Goal: Information Seeking & Learning: Stay updated

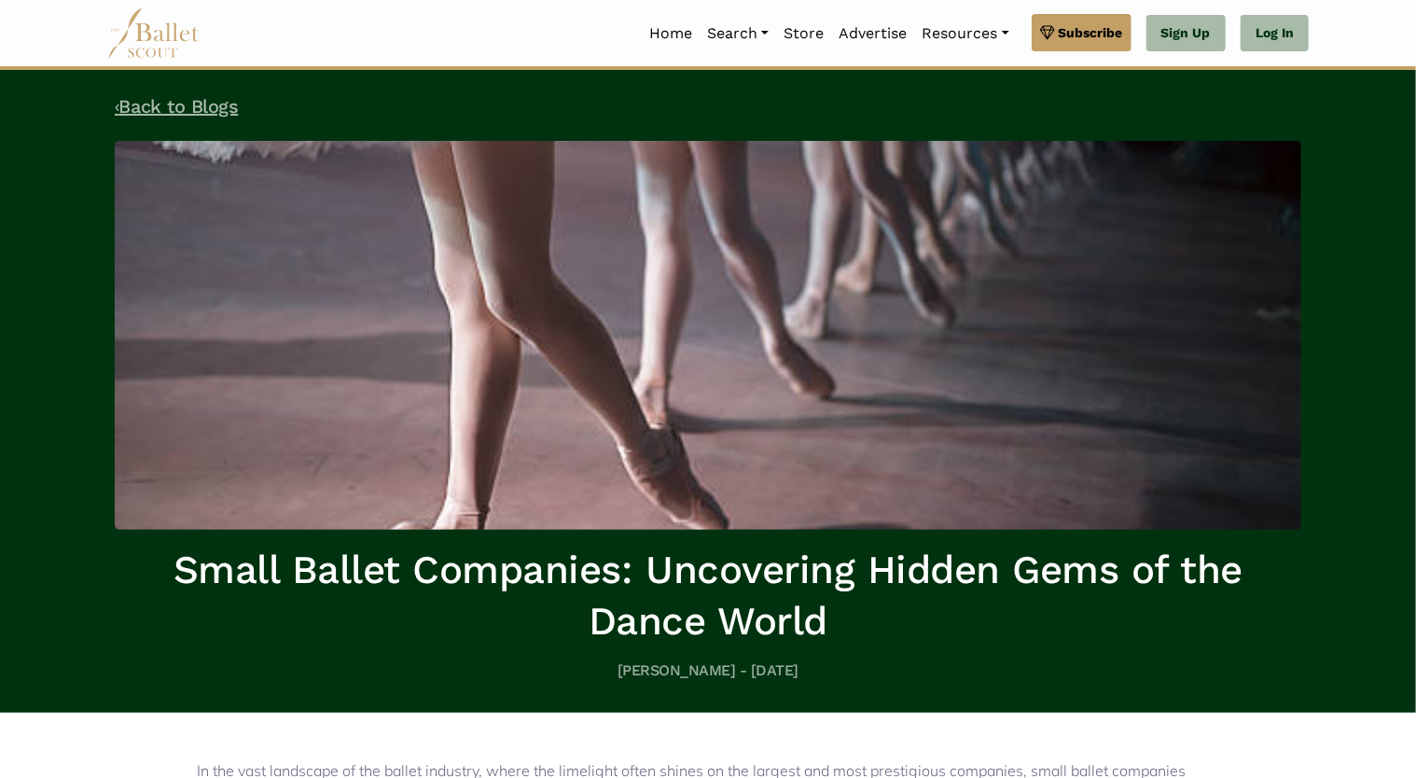
click at [183, 108] on link "‹ Back to Blogs" at bounding box center [176, 106] width 123 height 22
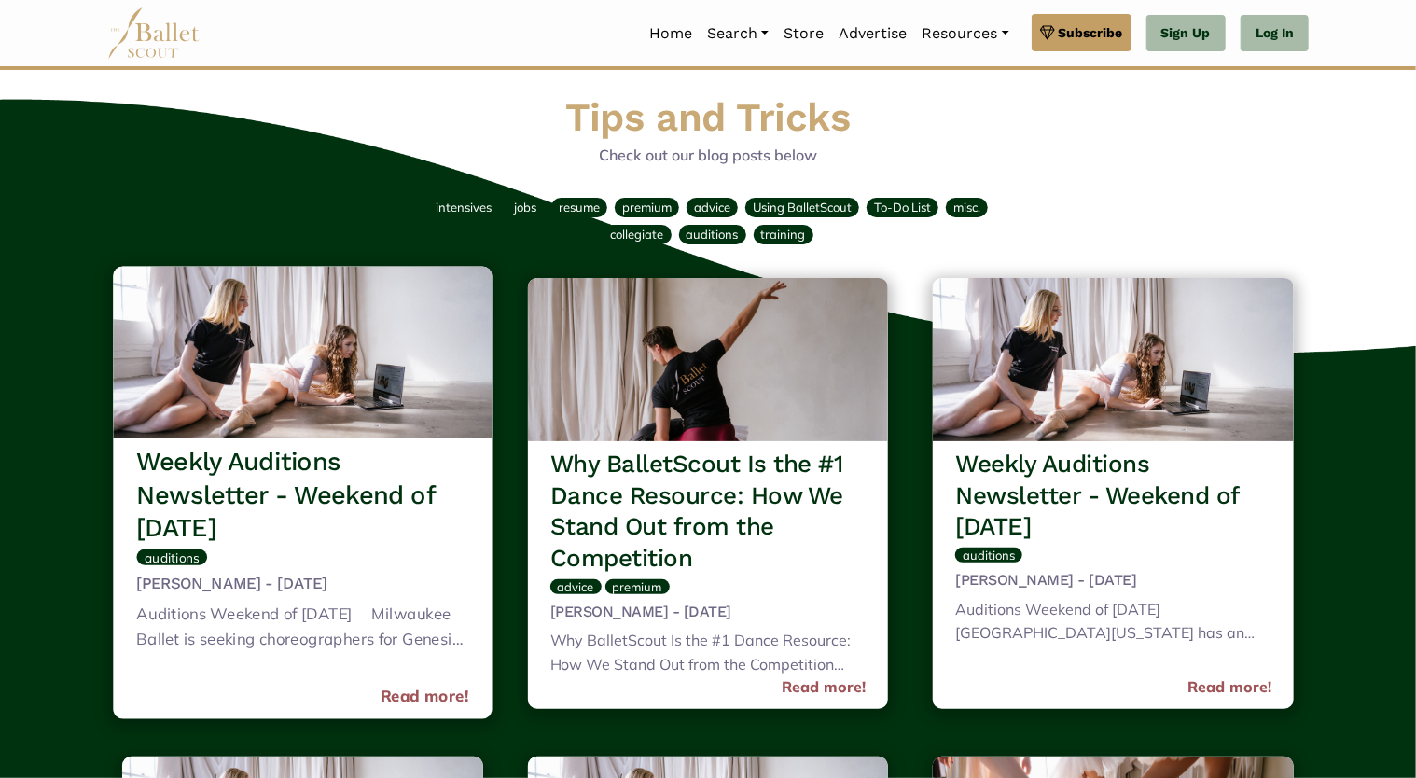
click at [236, 485] on h3 "Weekly Auditions Newsletter - Weekend of [DATE]" at bounding box center [303, 495] width 332 height 99
click at [414, 703] on link "Read more!" at bounding box center [425, 696] width 89 height 25
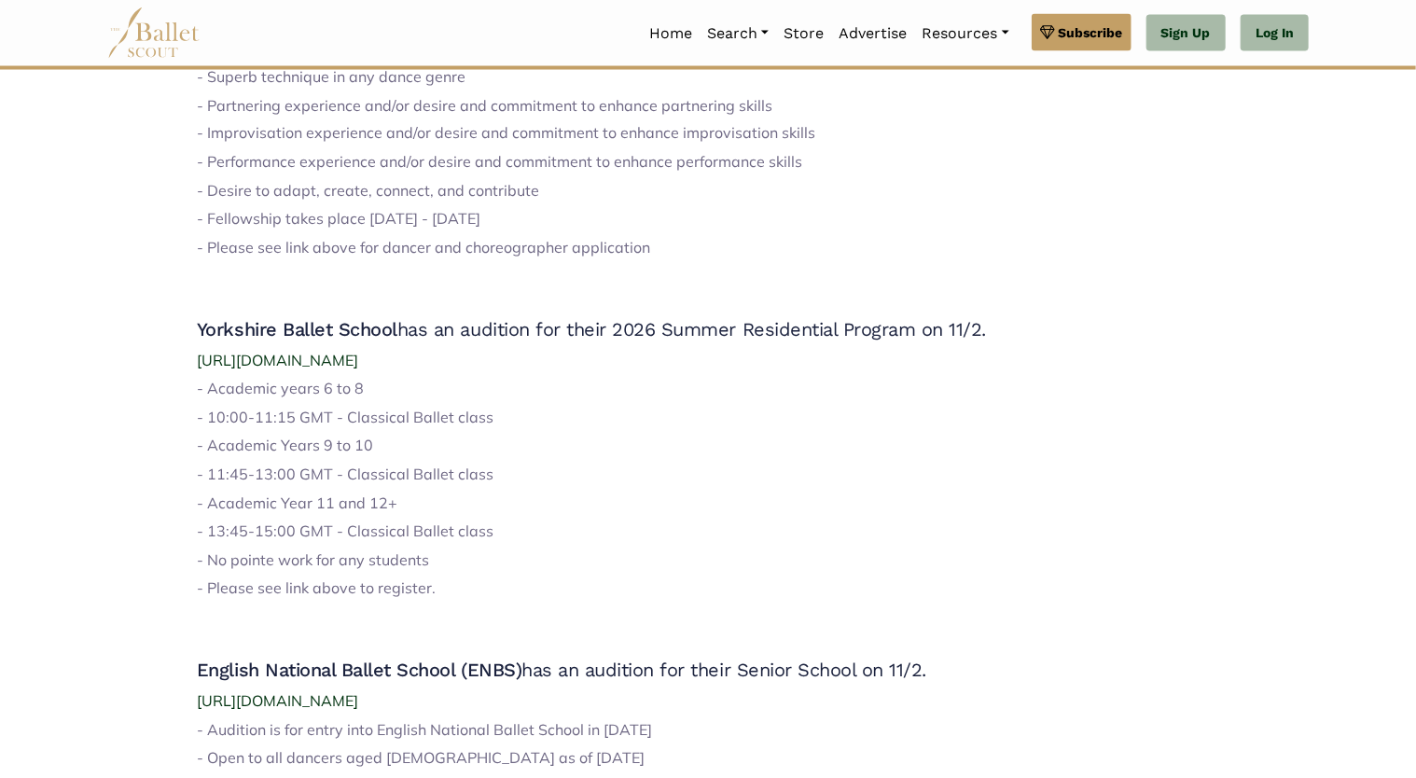
scroll to position [1950, 0]
